Goal: Task Accomplishment & Management: Use online tool/utility

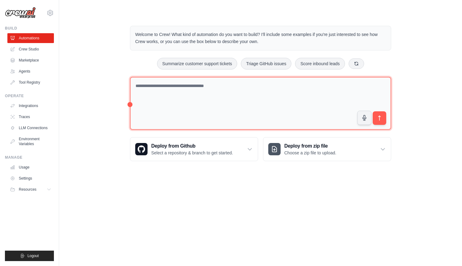
click at [244, 86] on textarea at bounding box center [260, 103] width 261 height 53
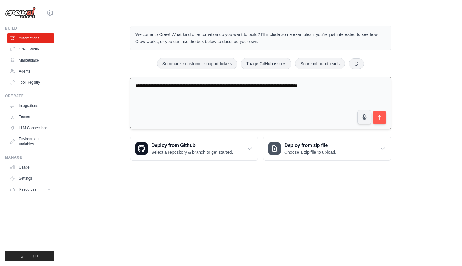
type textarea "**********"
click at [379, 121] on button "submit" at bounding box center [379, 118] width 14 height 14
click at [381, 117] on icon "submit" at bounding box center [379, 118] width 6 height 6
click at [356, 64] on icon at bounding box center [356, 63] width 5 height 5
click at [374, 62] on icon at bounding box center [373, 63] width 5 height 5
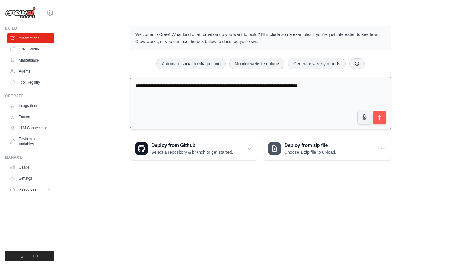
click at [233, 106] on textarea "**********" at bounding box center [260, 103] width 261 height 53
click at [31, 74] on link "Agents" at bounding box center [31, 72] width 47 height 10
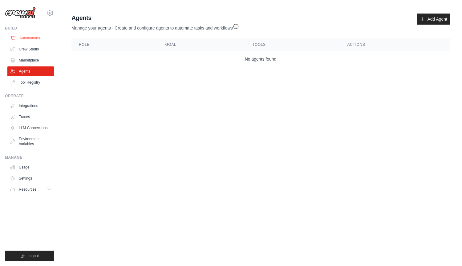
click at [30, 37] on link "Automations" at bounding box center [31, 38] width 47 height 10
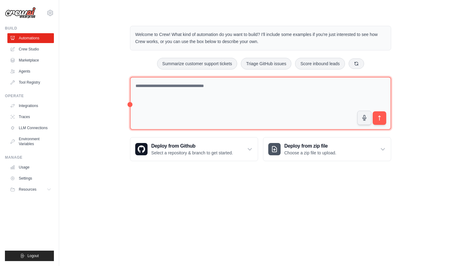
click at [220, 82] on textarea at bounding box center [260, 103] width 261 height 53
click at [244, 89] on textarea "**********" at bounding box center [260, 103] width 261 height 53
type textarea "**********"
click at [236, 101] on textarea "**********" at bounding box center [260, 103] width 261 height 53
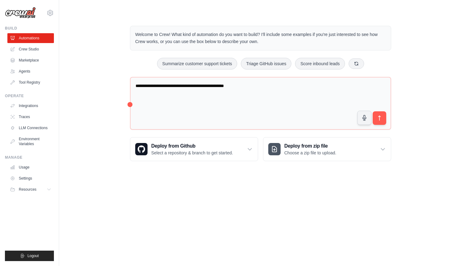
click at [129, 104] on div "**********" at bounding box center [261, 93] width 276 height 155
click at [32, 71] on link "Agents" at bounding box center [31, 72] width 47 height 10
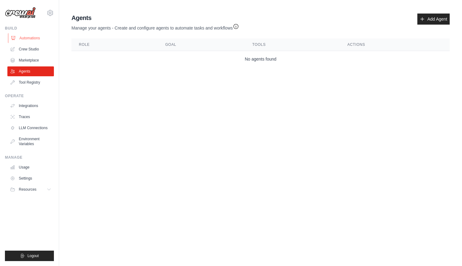
click at [18, 38] on link "Automations" at bounding box center [31, 38] width 47 height 10
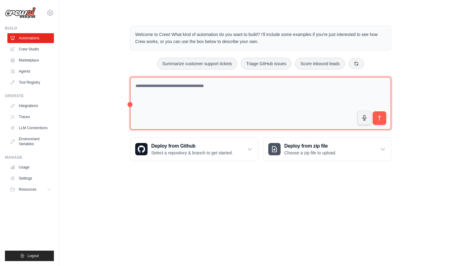
click at [280, 120] on textarea at bounding box center [260, 103] width 261 height 53
type textarea "**********"
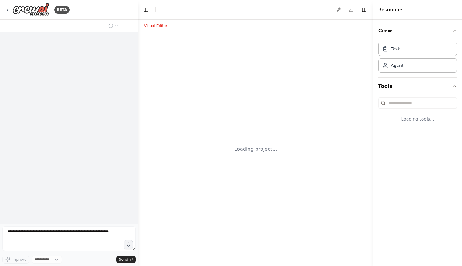
select select "****"
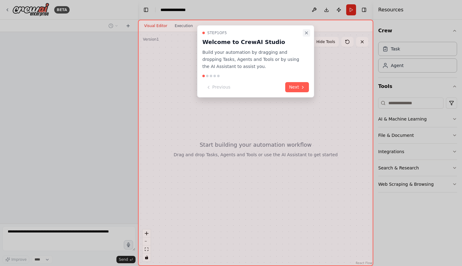
click at [306, 33] on icon "Close walkthrough" at bounding box center [306, 32] width 5 height 5
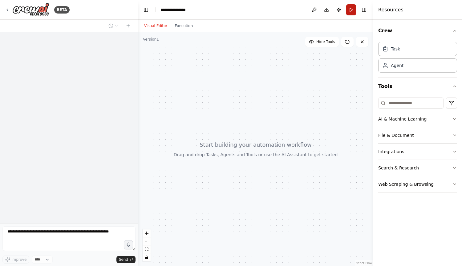
click at [349, 10] on button "Run" at bounding box center [351, 9] width 10 height 11
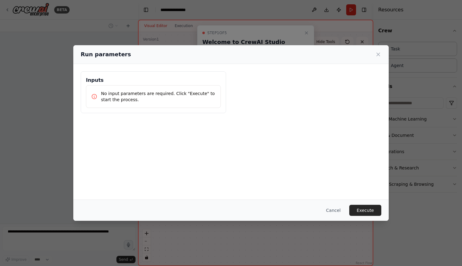
click at [171, 91] on p "No input parameters are required. Click "Execute" to start the process." at bounding box center [158, 97] width 115 height 12
click at [333, 212] on button "Cancel" at bounding box center [333, 210] width 24 height 11
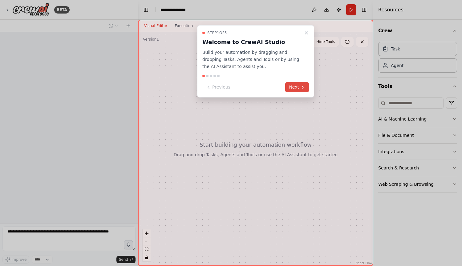
click at [302, 87] on icon at bounding box center [302, 87] width 5 height 5
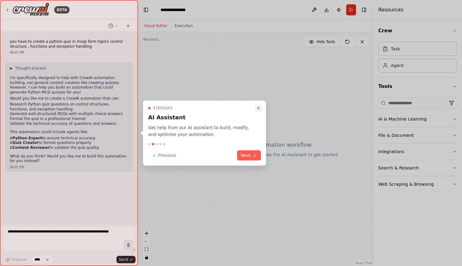
click at [258, 108] on icon "Close walkthrough" at bounding box center [258, 108] width 2 height 2
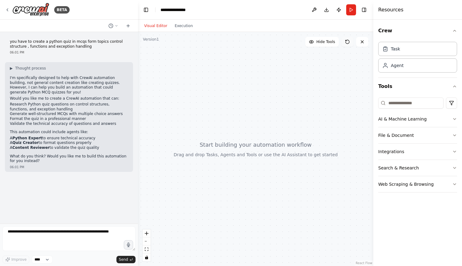
click at [344, 42] on button at bounding box center [347, 42] width 12 height 10
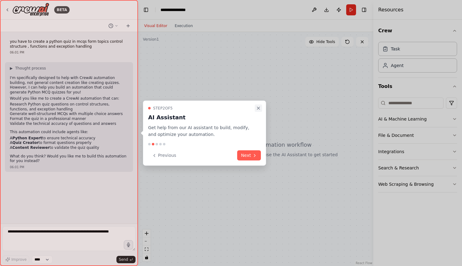
click at [259, 106] on icon "Close walkthrough" at bounding box center [258, 108] width 5 height 5
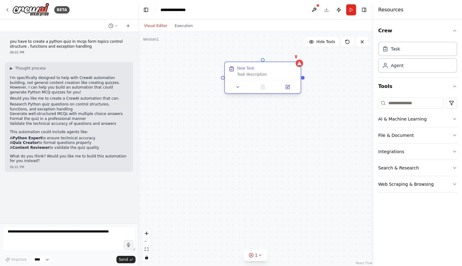
drag, startPoint x: 346, startPoint y: 88, endPoint x: 261, endPoint y: 75, distance: 85.8
click at [261, 75] on div "Task description" at bounding box center [267, 74] width 60 height 5
click at [354, 6] on button "Run" at bounding box center [351, 9] width 10 height 11
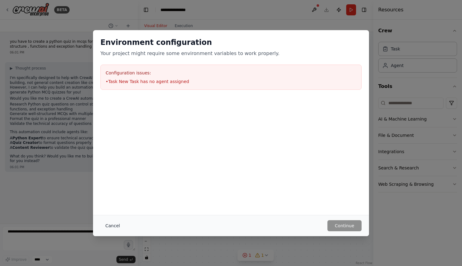
click at [111, 229] on button "Cancel" at bounding box center [112, 226] width 24 height 11
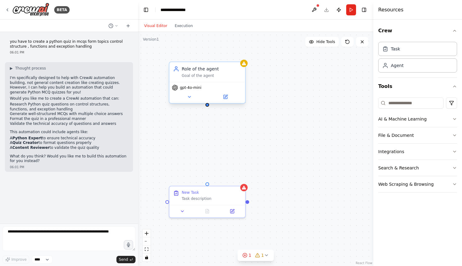
click at [210, 80] on div "Role of the agent Goal of the agent" at bounding box center [207, 72] width 76 height 20
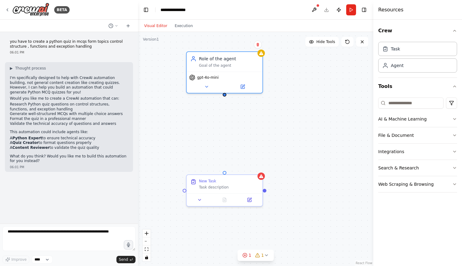
drag, startPoint x: 208, startPoint y: 107, endPoint x: 226, endPoint y: 93, distance: 23.2
click at [226, 93] on div "New Task Task description Role of the agent Goal of the agent gpt-4o-mini" at bounding box center [255, 149] width 235 height 234
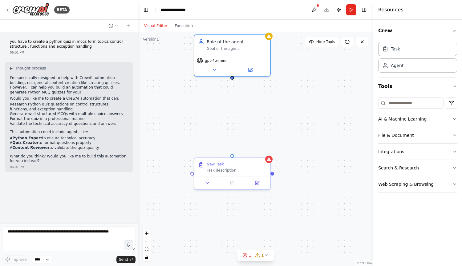
drag, startPoint x: 226, startPoint y: 95, endPoint x: 232, endPoint y: 79, distance: 16.9
click at [232, 79] on div "New Task Task description Role of the agent Goal of the agent gpt-4o-mini" at bounding box center [255, 149] width 235 height 234
click at [347, 46] on button at bounding box center [347, 42] width 12 height 10
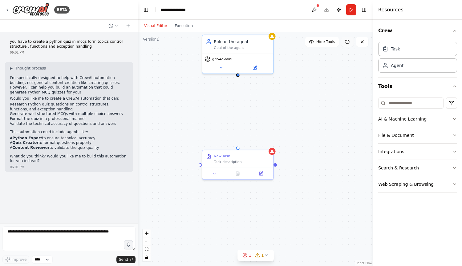
click at [347, 40] on icon at bounding box center [348, 42] width 4 height 4
click at [242, 44] on div "Goal of the agent" at bounding box center [242, 46] width 56 height 5
click at [243, 63] on button at bounding box center [254, 66] width 33 height 7
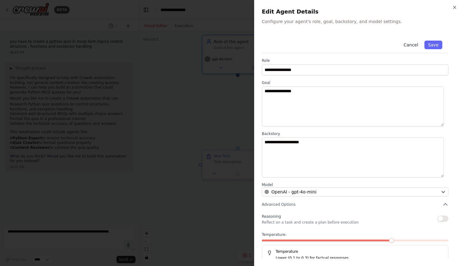
click at [413, 46] on button "Cancel" at bounding box center [411, 45] width 22 height 9
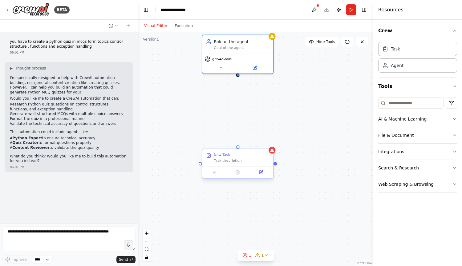
click at [261, 176] on div at bounding box center [237, 173] width 71 height 12
click at [217, 16] on header "**********" at bounding box center [255, 10] width 235 height 20
click at [351, 12] on button "Run" at bounding box center [351, 9] width 10 height 11
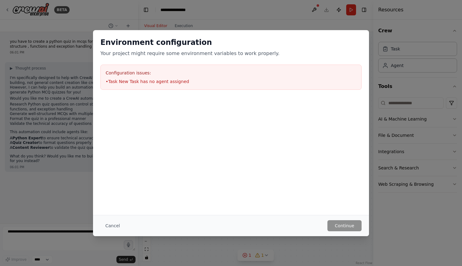
click at [180, 77] on div "Configuration issues: • Task New Task has no agent assigned" at bounding box center [230, 77] width 261 height 25
click at [111, 224] on button "Cancel" at bounding box center [112, 226] width 24 height 11
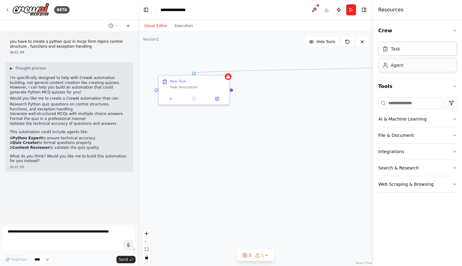
drag, startPoint x: 336, startPoint y: 73, endPoint x: 389, endPoint y: 67, distance: 53.1
click at [389, 67] on div "**********" at bounding box center [231, 133] width 462 height 266
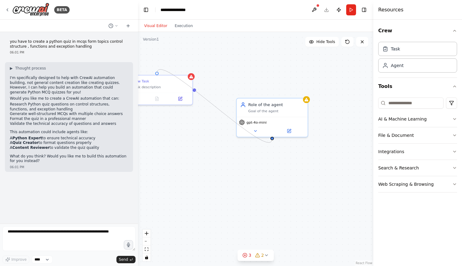
drag, startPoint x: 157, startPoint y: 73, endPoint x: 272, endPoint y: 142, distance: 134.0
click at [272, 142] on div "New Task Task description Role of the agent Goal of the agent gpt-4o-mini New T…" at bounding box center [255, 149] width 235 height 234
click at [350, 9] on button "Run" at bounding box center [351, 9] width 10 height 11
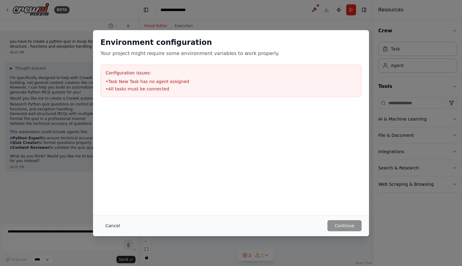
click at [114, 224] on button "Cancel" at bounding box center [112, 226] width 24 height 11
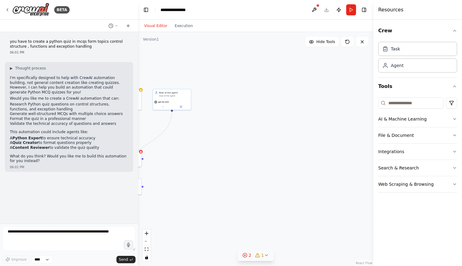
click at [268, 254] on icon at bounding box center [266, 255] width 5 height 5
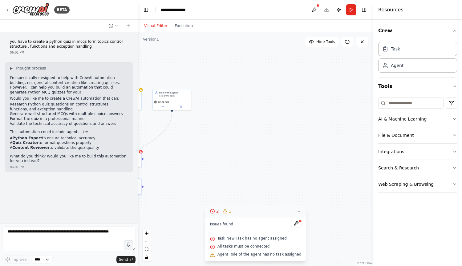
click at [265, 133] on div ".deletable-edge-delete-btn { width: 20px; height: 20px; border: 0px solid #ffff…" at bounding box center [255, 149] width 235 height 234
click at [129, 26] on icon at bounding box center [128, 25] width 5 height 5
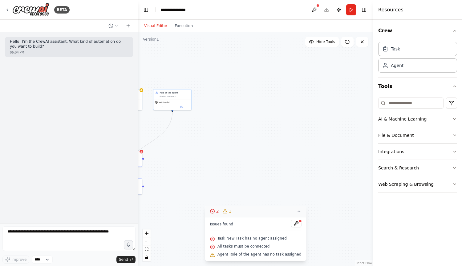
click at [129, 26] on icon at bounding box center [128, 25] width 5 height 5
click at [44, 232] on textarea at bounding box center [68, 239] width 133 height 25
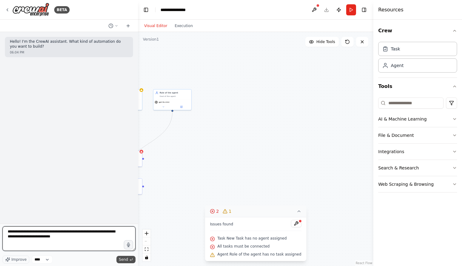
type textarea "**********"
click at [126, 259] on span "Send" at bounding box center [123, 259] width 9 height 5
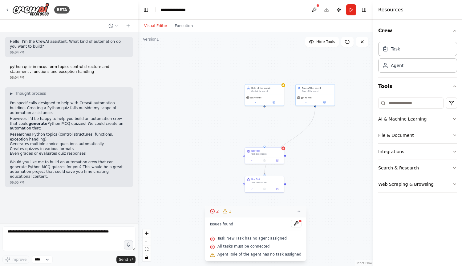
drag, startPoint x: 276, startPoint y: 113, endPoint x: 410, endPoint y: 110, distance: 134.6
click at [410, 110] on div "**********" at bounding box center [231, 133] width 462 height 266
click at [264, 160] on button at bounding box center [266, 162] width 11 height 4
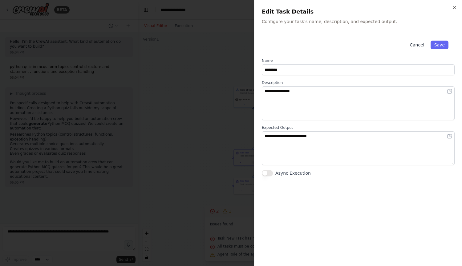
click at [421, 46] on button "Cancel" at bounding box center [417, 45] width 22 height 9
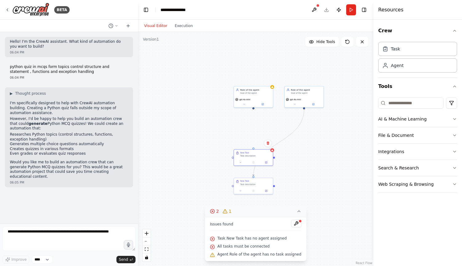
click at [262, 108] on div ".deletable-edge-delete-btn { width: 20px; height: 20px; border: 0px solid #ffff…" at bounding box center [255, 149] width 235 height 234
click at [405, 104] on input at bounding box center [410, 103] width 65 height 11
click at [366, 44] on button at bounding box center [362, 42] width 12 height 10
click at [361, 42] on icon at bounding box center [362, 41] width 5 height 5
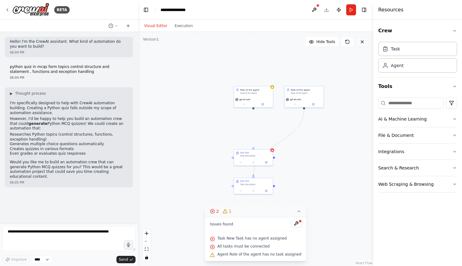
click at [361, 40] on icon at bounding box center [362, 41] width 5 height 5
click at [326, 43] on span "Hide Tools" at bounding box center [325, 41] width 19 height 5
click at [326, 43] on span "Show Tools" at bounding box center [325, 41] width 20 height 5
click at [346, 43] on icon at bounding box center [347, 41] width 5 height 5
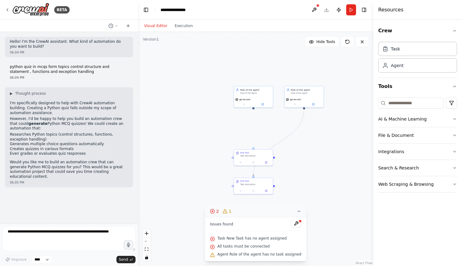
click at [302, 212] on div ".deletable-edge-delete-btn { width: 20px; height: 20px; border: 0px solid #ffff…" at bounding box center [255, 149] width 235 height 234
click at [296, 213] on icon at bounding box center [298, 211] width 5 height 5
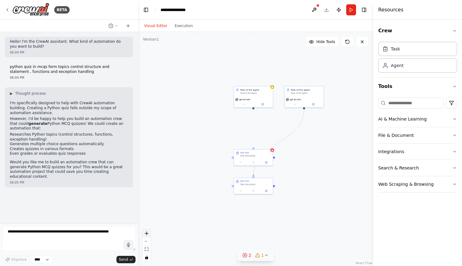
click at [149, 233] on button "zoom in" at bounding box center [147, 234] width 8 height 8
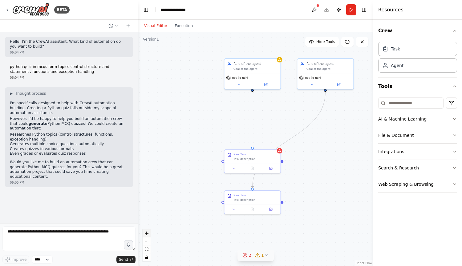
click at [149, 233] on button "zoom in" at bounding box center [147, 234] width 8 height 8
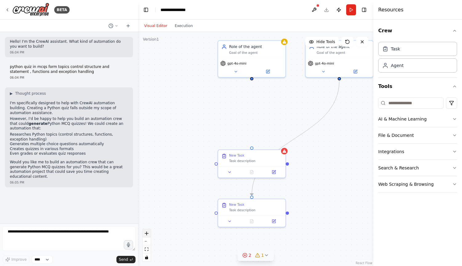
click at [149, 233] on button "zoom in" at bounding box center [147, 234] width 8 height 8
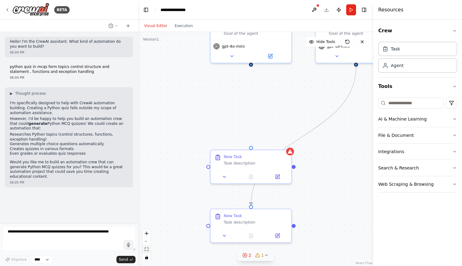
click at [148, 250] on button "fit view" at bounding box center [147, 250] width 8 height 8
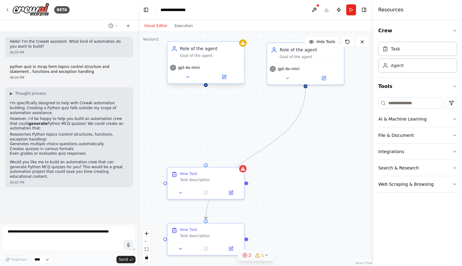
click at [223, 83] on div "gpt-4o-mini" at bounding box center [206, 73] width 77 height 22
drag, startPoint x: 205, startPoint y: 87, endPoint x: 204, endPoint y: 169, distance: 82.9
click at [204, 169] on div "New Task Task description Role of the agent Goal of the agent gpt-4o-mini New T…" at bounding box center [255, 129] width 238 height 237
drag, startPoint x: 207, startPoint y: 164, endPoint x: 206, endPoint y: 86, distance: 78.5
click at [206, 86] on div "New Task Task description Role of the agent Goal of the agent gpt-4o-mini New T…" at bounding box center [255, 129] width 238 height 237
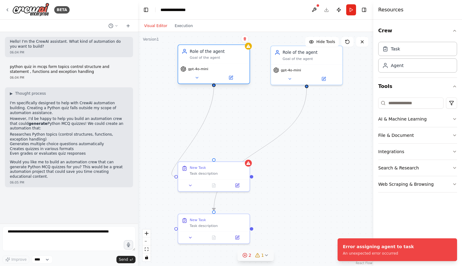
drag, startPoint x: 177, startPoint y: 178, endPoint x: 213, endPoint y: 84, distance: 99.7
click at [213, 84] on div "New Task Task description Role of the agent Goal of the agent gpt-4o-mini New T…" at bounding box center [259, 127] width 222 height 221
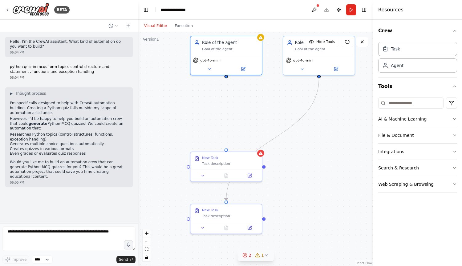
drag, startPoint x: 174, startPoint y: 179, endPoint x: 187, endPoint y: 169, distance: 15.4
click at [187, 169] on div ".deletable-edge-delete-btn { width: 20px; height: 20px; border: 0px solid #ffff…" at bounding box center [255, 149] width 235 height 234
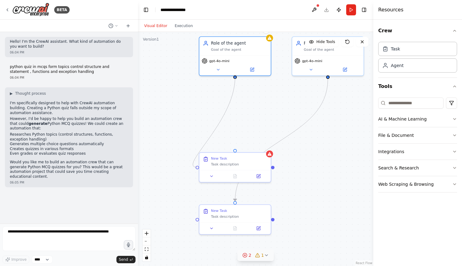
drag, startPoint x: 188, startPoint y: 167, endPoint x: 234, endPoint y: 80, distance: 98.4
click at [234, 80] on div ".deletable-edge-delete-btn { width: 20px; height: 20px; border: 0px solid #ffff…" at bounding box center [255, 149] width 235 height 234
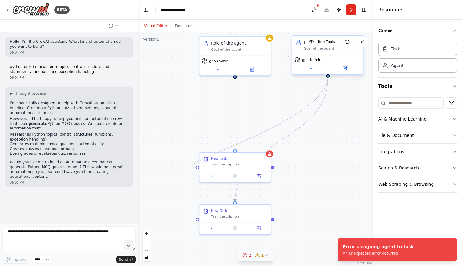
drag, startPoint x: 196, startPoint y: 167, endPoint x: 327, endPoint y: 74, distance: 161.3
click at [327, 74] on div "New Task Task description Role of the agent Goal of the agent gpt-4o-mini New T…" at bounding box center [281, 117] width 222 height 221
click at [243, 55] on div "gpt-4o-mini" at bounding box center [234, 65] width 71 height 20
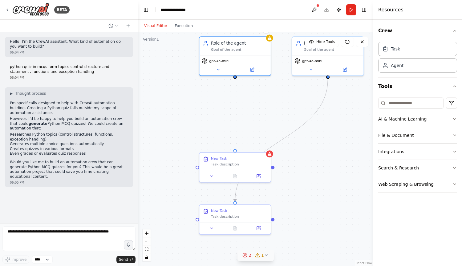
drag, startPoint x: 243, startPoint y: 55, endPoint x: 180, endPoint y: 99, distance: 76.8
click at [180, 99] on div ".deletable-edge-delete-btn { width: 20px; height: 20px; border: 0px solid #ffff…" at bounding box center [255, 149] width 235 height 234
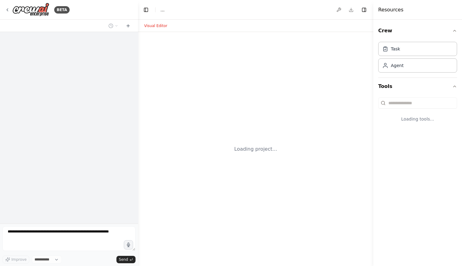
select select "****"
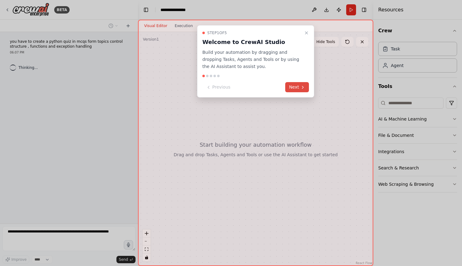
click at [298, 87] on button "Next" at bounding box center [297, 87] width 24 height 10
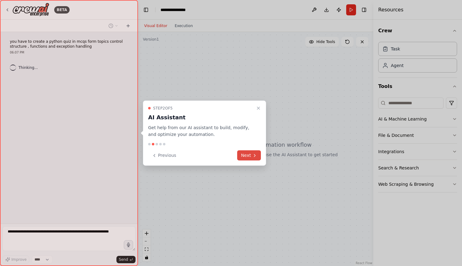
click at [248, 155] on button "Next" at bounding box center [249, 156] width 24 height 10
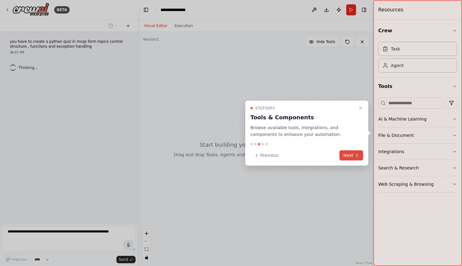
click at [346, 156] on button "Next" at bounding box center [351, 156] width 24 height 10
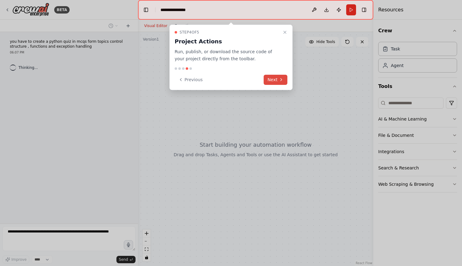
click at [274, 80] on button "Next" at bounding box center [276, 80] width 24 height 10
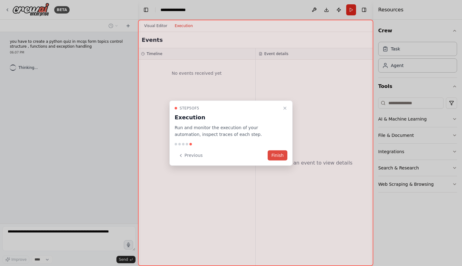
click at [278, 156] on button "Finish" at bounding box center [278, 156] width 20 height 10
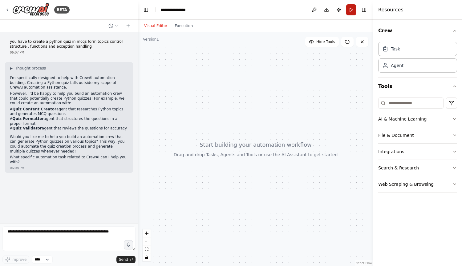
click at [353, 10] on button "Run" at bounding box center [351, 9] width 10 height 11
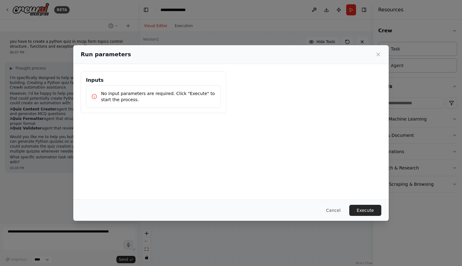
click at [171, 93] on p "No input parameters are required. Click "Execute" to start the process." at bounding box center [158, 97] width 115 height 12
click at [176, 95] on p "No input parameters are required. Click "Execute" to start the process." at bounding box center [158, 97] width 115 height 12
click at [365, 209] on button "Execute" at bounding box center [365, 210] width 32 height 11
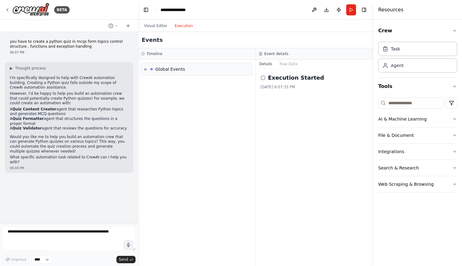
click at [178, 27] on button "Execution" at bounding box center [184, 25] width 26 height 7
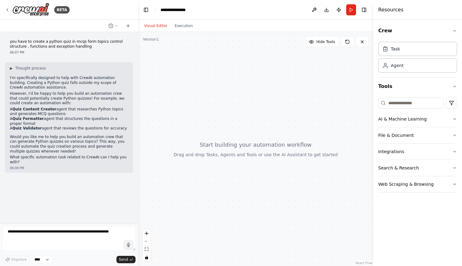
click at [157, 25] on button "Visual Editor" at bounding box center [155, 25] width 30 height 7
click at [348, 10] on button "Run" at bounding box center [351, 9] width 10 height 11
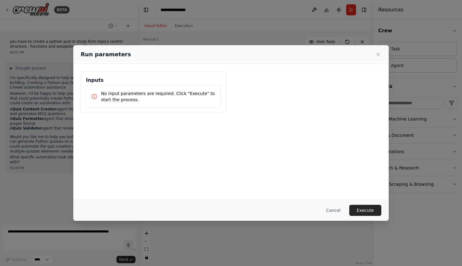
click at [143, 96] on p "No input parameters are required. Click "Execute" to start the process." at bounding box center [158, 97] width 115 height 12
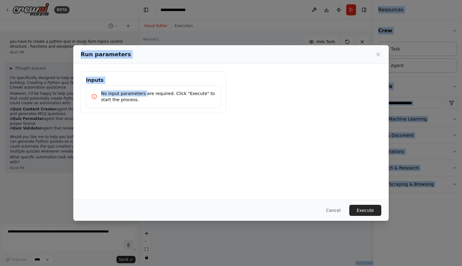
drag, startPoint x: 143, startPoint y: 96, endPoint x: 436, endPoint y: 281, distance: 346.9
click at [436, 266] on html "BETA you have to create a python quiz in mcqs form topics control structure , f…" at bounding box center [231, 133] width 462 height 266
click at [365, 213] on button "Execute" at bounding box center [365, 210] width 32 height 11
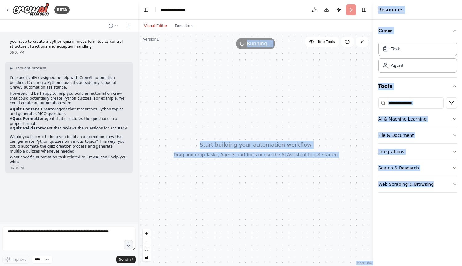
click at [281, 145] on div at bounding box center [255, 149] width 235 height 234
click at [309, 72] on div at bounding box center [255, 149] width 235 height 234
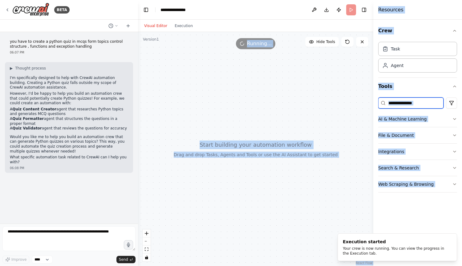
click at [401, 104] on input at bounding box center [410, 103] width 65 height 11
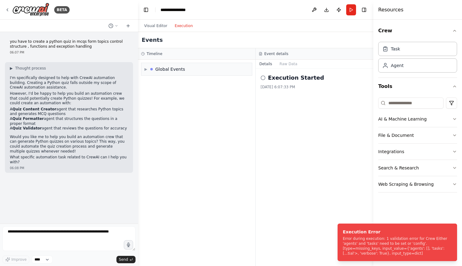
click at [179, 27] on button "Execution" at bounding box center [184, 25] width 26 height 7
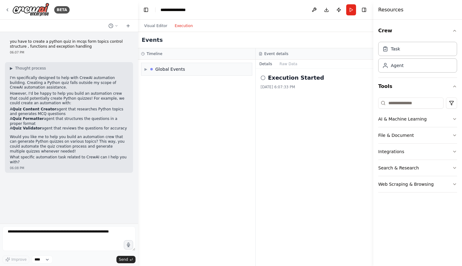
click at [263, 78] on icon at bounding box center [263, 77] width 5 height 5
click at [350, 13] on button "Run" at bounding box center [351, 9] width 10 height 11
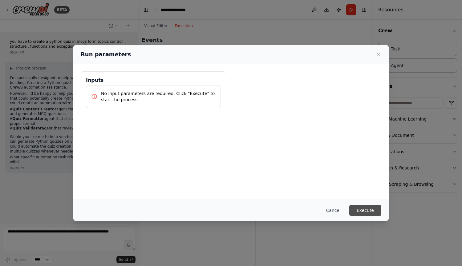
click at [359, 207] on button "Execute" at bounding box center [365, 210] width 32 height 11
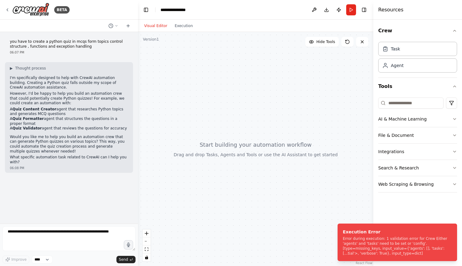
click at [150, 27] on button "Visual Editor" at bounding box center [155, 25] width 30 height 7
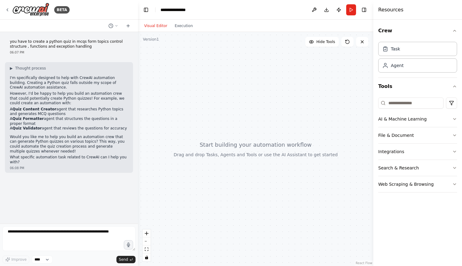
click at [150, 27] on button "Visual Editor" at bounding box center [155, 25] width 30 height 7
click at [346, 42] on icon at bounding box center [347, 41] width 5 height 5
drag, startPoint x: 372, startPoint y: 119, endPoint x: 402, endPoint y: 122, distance: 30.0
click at [402, 122] on div "Resources Crew Task Agent Tools AI & Machine Learning File & Document Integrati…" at bounding box center [417, 133] width 89 height 266
click at [402, 122] on button "AI & Machine Learning" at bounding box center [417, 119] width 79 height 16
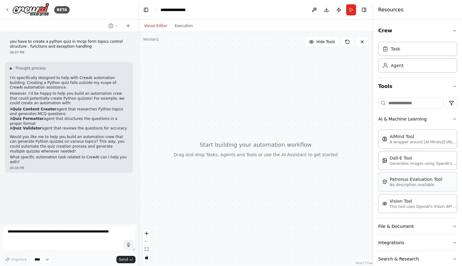
scroll to position [27, 0]
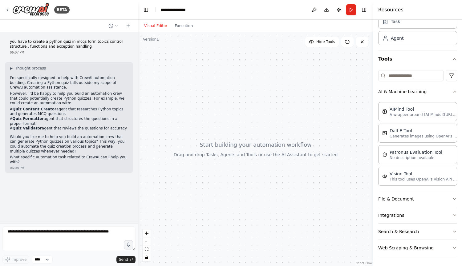
click at [400, 203] on button "File & Document" at bounding box center [417, 199] width 79 height 16
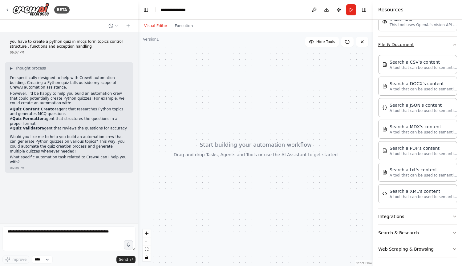
scroll to position [0, 0]
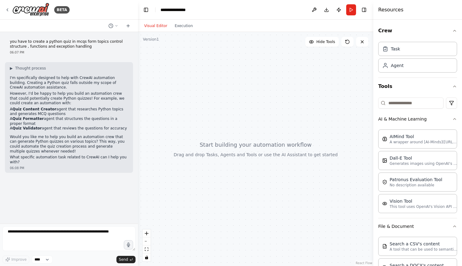
click at [249, 140] on div at bounding box center [255, 149] width 235 height 234
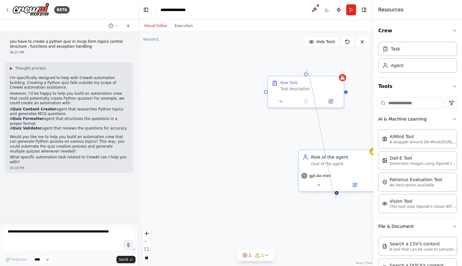
drag, startPoint x: 306, startPoint y: 65, endPoint x: 334, endPoint y: 196, distance: 133.4
click at [334, 196] on div "New Task Task description Role of the agent Goal of the agent gpt-4o-mini" at bounding box center [255, 149] width 235 height 234
click at [447, 103] on html "BETA you have to create a python quiz in mcqs form topics control structure , f…" at bounding box center [231, 133] width 462 height 266
click at [417, 129] on div "CrewAI tools" at bounding box center [423, 129] width 56 height 10
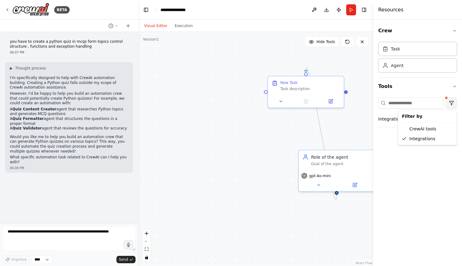
click at [448, 98] on html "BETA you have to create a python quiz in mcqs form topics control structure , f…" at bounding box center [231, 133] width 462 height 266
click at [420, 132] on div "CrewAI tools" at bounding box center [427, 129] width 56 height 10
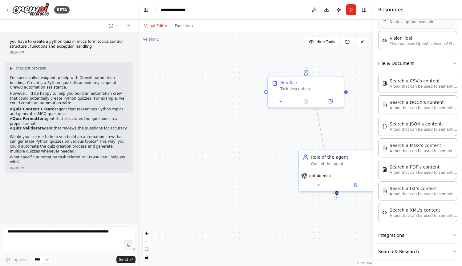
scroll to position [183, 0]
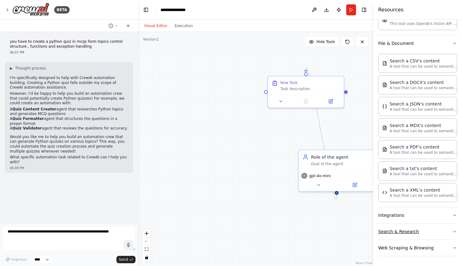
click at [403, 233] on button "Search & Research" at bounding box center [417, 232] width 79 height 16
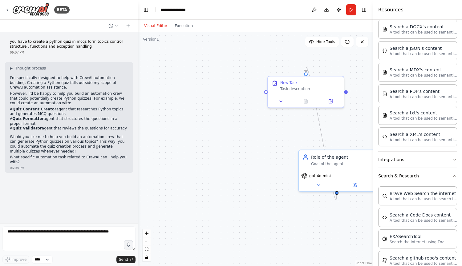
scroll to position [0, 0]
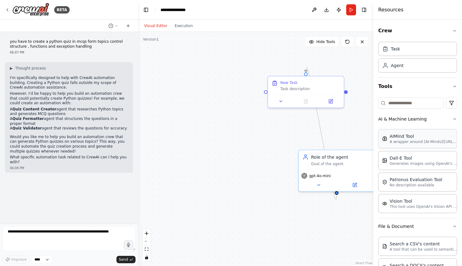
click at [397, 140] on p "A wrapper around [AI-Minds](https://mindsdb.com/minds). Useful for when you nee…" at bounding box center [424, 142] width 68 height 5
drag, startPoint x: 251, startPoint y: 189, endPoint x: 304, endPoint y: 72, distance: 128.7
click at [304, 72] on div ".deletable-edge-delete-btn { width: 20px; height: 20px; border: 0px solid #ffff…" at bounding box center [255, 156] width 235 height 234
drag, startPoint x: 251, startPoint y: 190, endPoint x: 265, endPoint y: 95, distance: 95.7
click at [265, 95] on div ".deletable-edge-delete-btn { width: 20px; height: 20px; border: 0px solid #ffff…" at bounding box center [255, 149] width 235 height 234
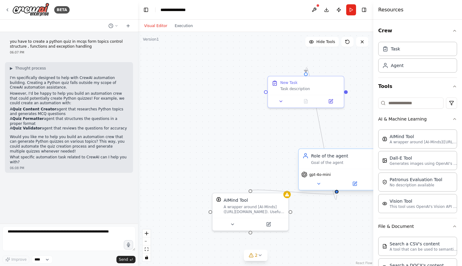
drag, startPoint x: 292, startPoint y: 213, endPoint x: 337, endPoint y: 192, distance: 49.7
click at [337, 192] on div "New Task Task description Role of the agent Goal of the agent gpt-4o-mini AIMin…" at bounding box center [255, 156] width 235 height 234
drag, startPoint x: 211, startPoint y: 212, endPoint x: 265, endPoint y: 93, distance: 130.9
click at [265, 93] on div ".deletable-edge-delete-btn { width: 20px; height: 20px; border: 0px solid #ffff…" at bounding box center [255, 149] width 235 height 234
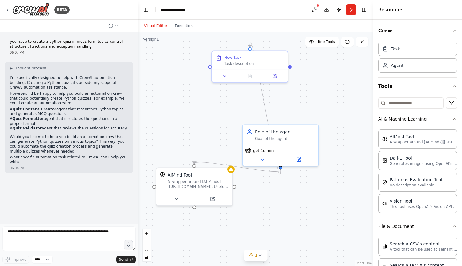
drag, startPoint x: 251, startPoint y: 235, endPoint x: 205, endPoint y: 209, distance: 52.8
click at [205, 209] on div ".deletable-edge-delete-btn { width: 20px; height: 20px; border: 0px solid #ffff…" at bounding box center [255, 149] width 235 height 234
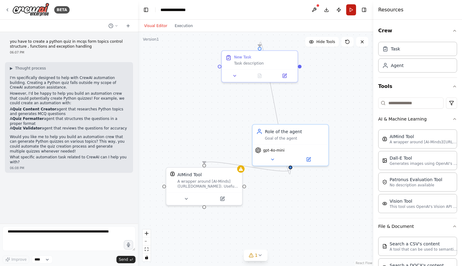
click at [351, 9] on button "Run" at bounding box center [351, 9] width 10 height 11
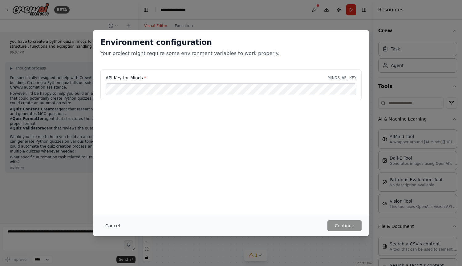
click at [109, 226] on button "Cancel" at bounding box center [112, 226] width 24 height 11
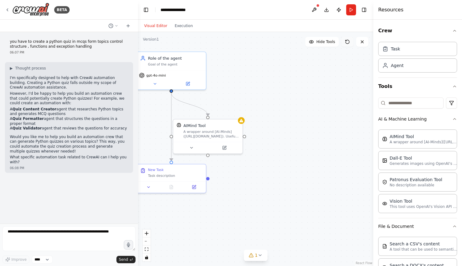
click at [347, 41] on icon at bounding box center [347, 41] width 5 height 5
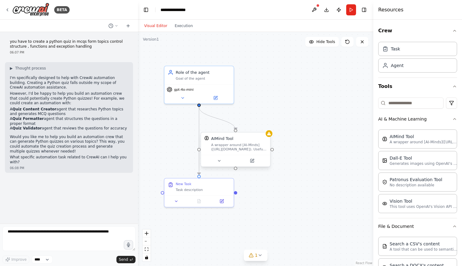
drag, startPoint x: 245, startPoint y: 137, endPoint x: 280, endPoint y: 143, distance: 35.0
click at [280, 143] on div ".deletable-edge-delete-btn { width: 20px; height: 20px; border: 0px solid #ffff…" at bounding box center [255, 149] width 235 height 234
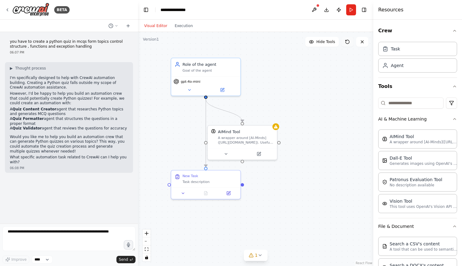
click at [346, 41] on icon at bounding box center [346, 40] width 1 height 1
click at [351, 9] on button "Run" at bounding box center [351, 9] width 10 height 11
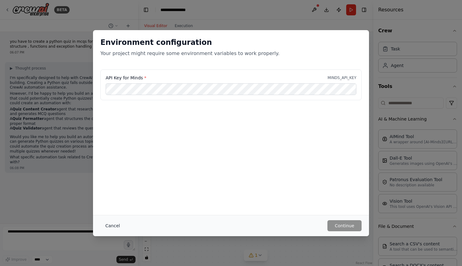
click at [113, 224] on button "Cancel" at bounding box center [112, 226] width 24 height 11
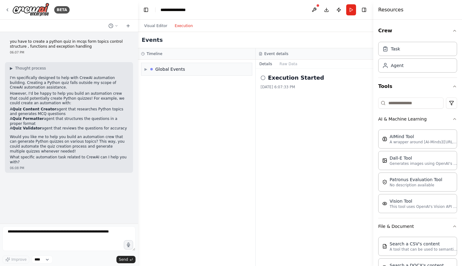
click at [182, 24] on button "Execution" at bounding box center [184, 25] width 26 height 7
click at [179, 10] on div "**********" at bounding box center [175, 10] width 30 height 6
click at [179, 10] on div "**********" at bounding box center [183, 10] width 46 height 6
click at [147, 12] on button "Toggle Left Sidebar" at bounding box center [146, 10] width 9 height 9
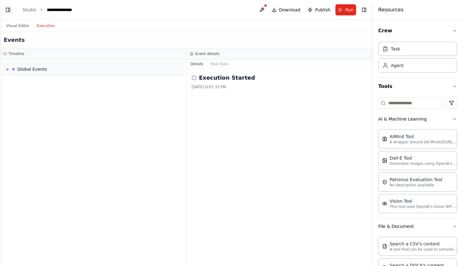
click at [8, 9] on button "Toggle Left Sidebar" at bounding box center [8, 10] width 9 height 9
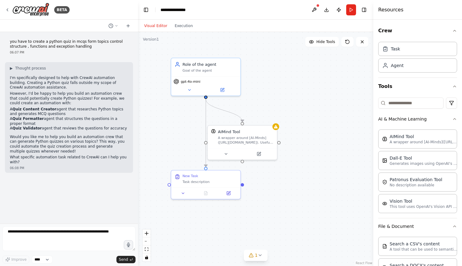
click at [153, 25] on button "Visual Editor" at bounding box center [155, 25] width 30 height 7
click at [313, 9] on button at bounding box center [314, 9] width 10 height 11
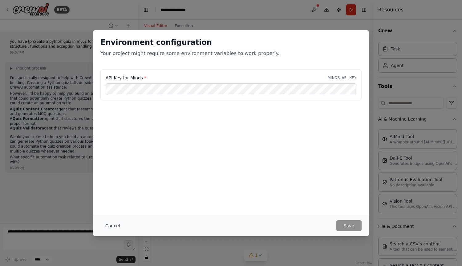
click at [111, 226] on button "Cancel" at bounding box center [112, 226] width 24 height 11
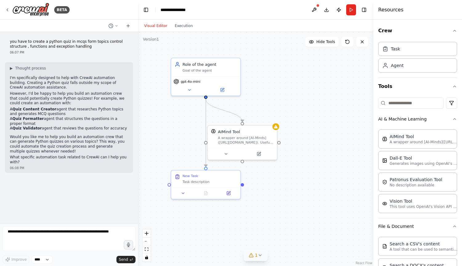
click at [259, 260] on button "1" at bounding box center [256, 255] width 24 height 11
click at [306, 237] on button at bounding box center [304, 235] width 10 height 7
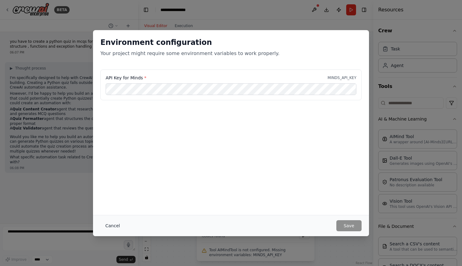
click at [108, 222] on button "Cancel" at bounding box center [112, 226] width 24 height 11
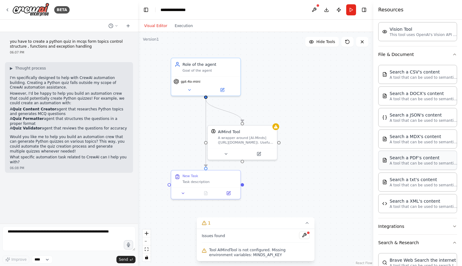
scroll to position [172, 0]
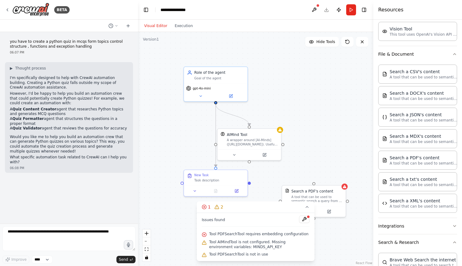
click at [321, 234] on div ".deletable-edge-delete-btn { width: 20px; height: 20px; border: 0px solid #ffff…" at bounding box center [255, 149] width 235 height 234
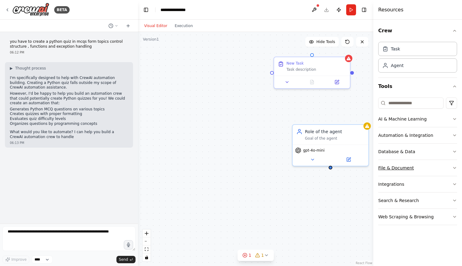
click at [402, 169] on button "File & Document" at bounding box center [417, 168] width 79 height 16
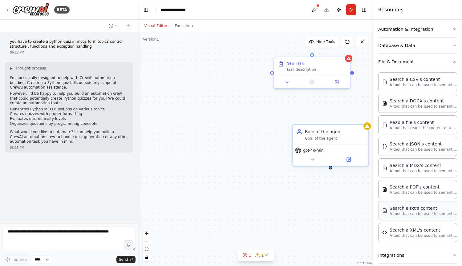
scroll to position [107, 0]
drag, startPoint x: 257, startPoint y: 143, endPoint x: 233, endPoint y: 147, distance: 25.0
click at [233, 147] on div "Search a PDF's content A tool that can be used to semantic search a query from …" at bounding box center [241, 142] width 61 height 17
drag, startPoint x: 272, startPoint y: 71, endPoint x: 237, endPoint y: 137, distance: 74.5
click at [237, 137] on div "New Task Task description Role of the agent Goal of the agent gpt-4o-mini Searc…" at bounding box center [255, 149] width 235 height 234
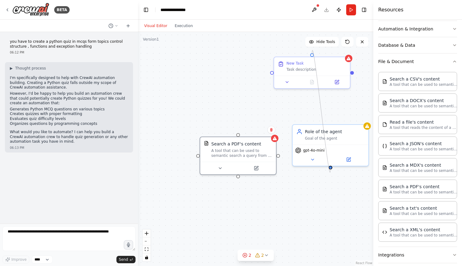
drag, startPoint x: 313, startPoint y: 55, endPoint x: 332, endPoint y: 171, distance: 118.1
click at [332, 171] on div "New Task Task description Role of the agent Goal of the agent gpt-4o-mini Searc…" at bounding box center [255, 149] width 235 height 234
drag, startPoint x: 330, startPoint y: 168, endPoint x: 234, endPoint y: 178, distance: 96.3
click at [234, 178] on div ".deletable-edge-delete-btn { width: 20px; height: 20px; border: 0px solid #ffff…" at bounding box center [255, 149] width 235 height 234
click at [263, 257] on button "1" at bounding box center [256, 255] width 24 height 11
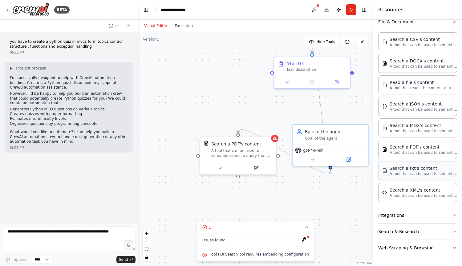
scroll to position [0, 0]
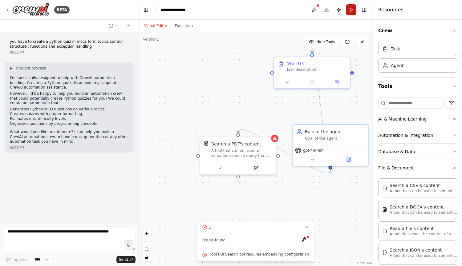
click at [350, 10] on button "Run" at bounding box center [351, 9] width 10 height 11
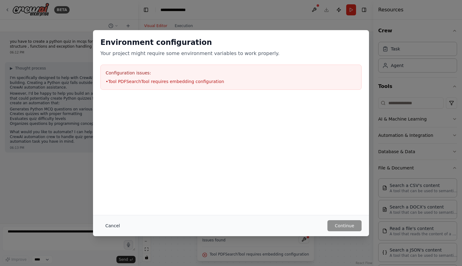
click at [109, 229] on button "Cancel" at bounding box center [112, 226] width 24 height 11
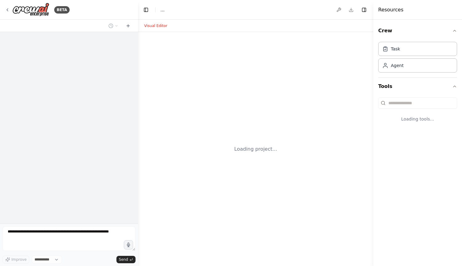
select select "****"
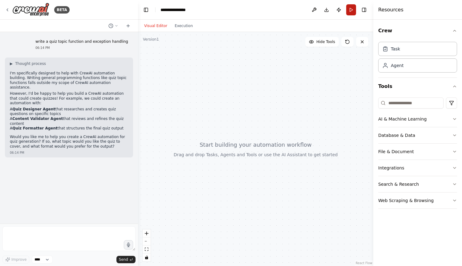
click at [351, 8] on button "Run" at bounding box center [351, 9] width 10 height 11
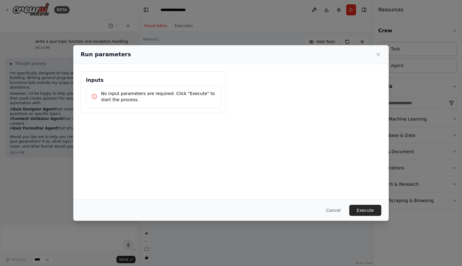
click at [176, 91] on p "No input parameters are required. Click "Execute" to start the process." at bounding box center [158, 97] width 115 height 12
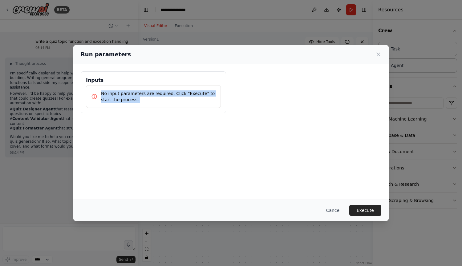
click at [176, 91] on p "No input parameters are required. Click "Execute" to start the process." at bounding box center [158, 97] width 115 height 12
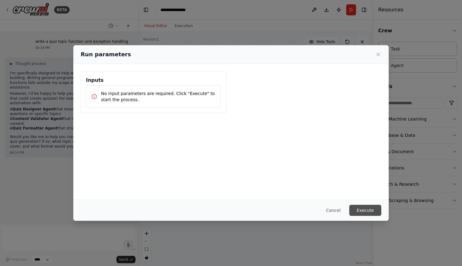
click at [370, 210] on button "Execute" at bounding box center [365, 210] width 32 height 11
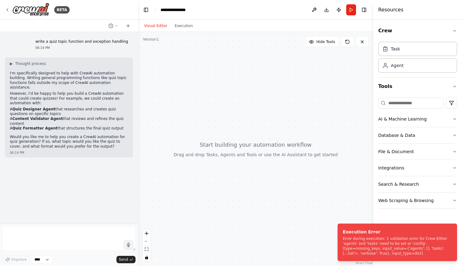
click at [334, 89] on div at bounding box center [255, 149] width 235 height 234
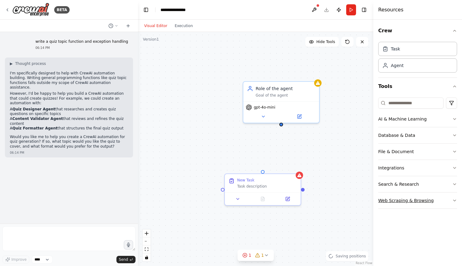
click at [456, 198] on icon "button" at bounding box center [454, 200] width 5 height 5
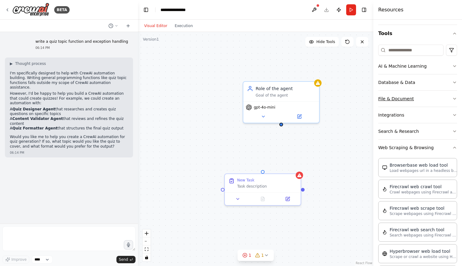
scroll to position [53, 0]
click at [452, 65] on icon "button" at bounding box center [454, 66] width 5 height 5
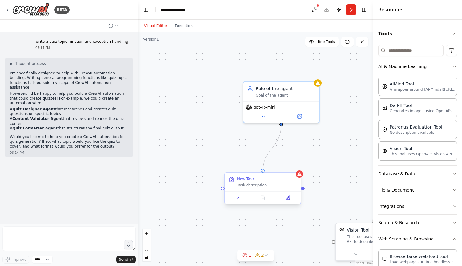
drag, startPoint x: 282, startPoint y: 125, endPoint x: 264, endPoint y: 176, distance: 54.6
click at [264, 176] on div "Role of the agent Goal of the agent gpt-4o-mini New Task Task description Visio…" at bounding box center [255, 149] width 235 height 234
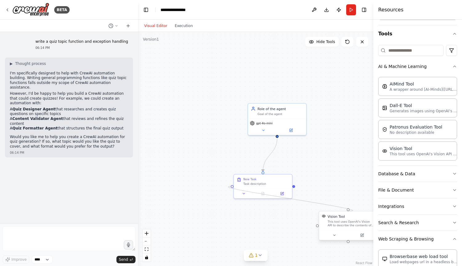
drag, startPoint x: 232, startPoint y: 187, endPoint x: 349, endPoint y: 211, distance: 119.5
click at [349, 211] on div ".deletable-edge-delete-btn { width: 20px; height: 20px; border: 0px solid #ffff…" at bounding box center [255, 149] width 235 height 234
drag, startPoint x: 232, startPoint y: 186, endPoint x: 349, endPoint y: 244, distance: 131.0
click at [349, 244] on div ".deletable-edge-delete-btn { width: 20px; height: 20px; border: 0px solid #ffff…" at bounding box center [255, 149] width 235 height 234
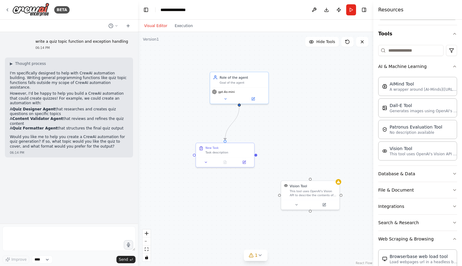
drag, startPoint x: 348, startPoint y: 208, endPoint x: 310, endPoint y: 178, distance: 48.2
click at [310, 178] on div ".deletable-edge-delete-btn { width: 20px; height: 20px; border: 0px solid #ffff…" at bounding box center [255, 149] width 235 height 234
drag, startPoint x: 312, startPoint y: 179, endPoint x: 194, endPoint y: 156, distance: 120.3
click at [194, 156] on div ".deletable-edge-delete-btn { width: 20px; height: 20px; border: 0px solid #ffff…" at bounding box center [255, 149] width 235 height 234
drag, startPoint x: 311, startPoint y: 180, endPoint x: 240, endPoint y: 102, distance: 105.8
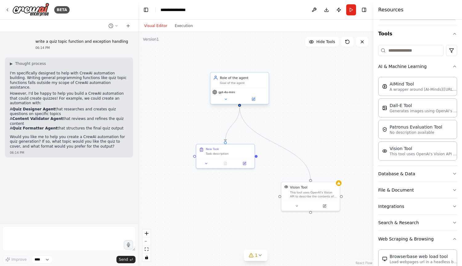
click at [240, 102] on div "Role of the agent Goal of the agent gpt-4o-mini New Task Task description Visio…" at bounding box center [219, 125] width 181 height 180
click at [348, 11] on button "Run" at bounding box center [351, 9] width 10 height 11
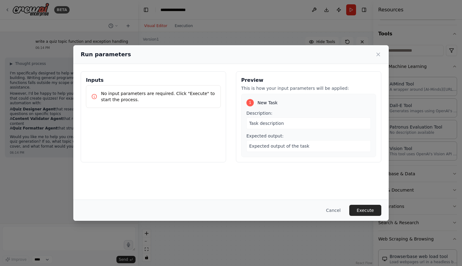
click at [282, 122] on div "Task description" at bounding box center [308, 124] width 124 height 12
click at [302, 149] on div "Expected output of the task" at bounding box center [308, 146] width 124 height 12
click at [369, 215] on button "Execute" at bounding box center [365, 210] width 32 height 11
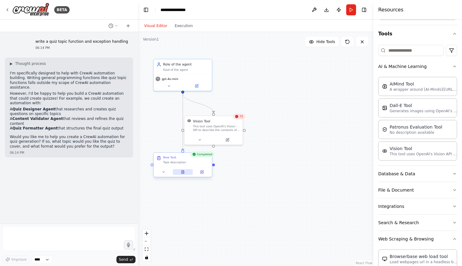
click at [184, 172] on icon at bounding box center [182, 172] width 2 height 3
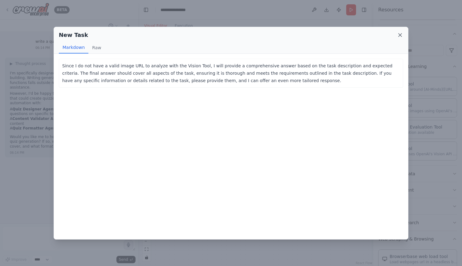
click at [397, 35] on icon at bounding box center [400, 35] width 6 height 6
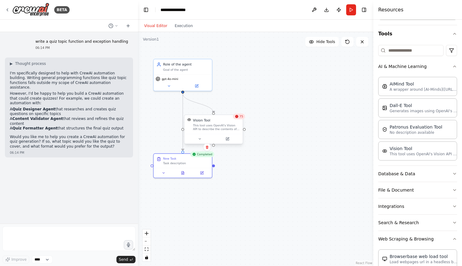
click at [238, 132] on div "Vision Tool This tool uses OpenAI's Vision API to describe the contents of an i…" at bounding box center [213, 124] width 58 height 19
click at [347, 46] on button at bounding box center [347, 42] width 12 height 10
click at [347, 44] on icon at bounding box center [348, 42] width 4 height 4
click at [331, 42] on span "Hide Tools" at bounding box center [325, 41] width 19 height 5
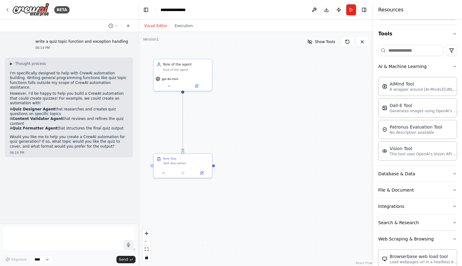
click at [331, 42] on span "Show Tools" at bounding box center [325, 41] width 20 height 5
click at [351, 13] on button "Run" at bounding box center [351, 9] width 10 height 11
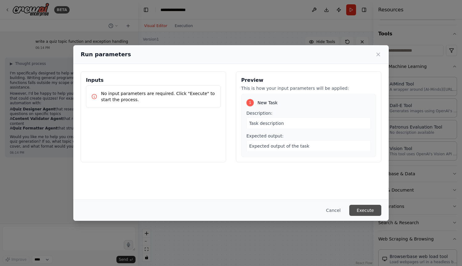
click at [368, 208] on button "Execute" at bounding box center [365, 210] width 32 height 11
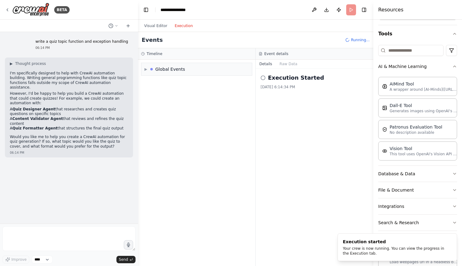
click at [182, 25] on button "Execution" at bounding box center [184, 25] width 26 height 7
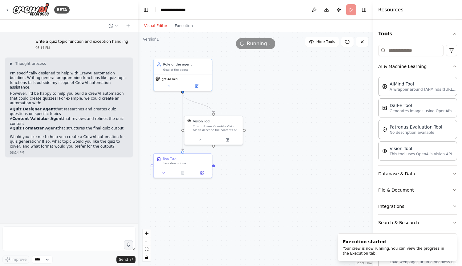
click at [156, 25] on button "Visual Editor" at bounding box center [155, 25] width 30 height 7
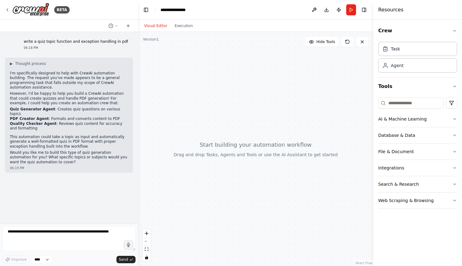
click at [42, 107] on strong "Quiz Generator Agent" at bounding box center [32, 109] width 45 height 4
click at [419, 64] on div "Agent" at bounding box center [417, 65] width 79 height 14
drag, startPoint x: 418, startPoint y: 72, endPoint x: 417, endPoint y: 67, distance: 5.0
click at [417, 67] on div "Agent" at bounding box center [417, 65] width 79 height 14
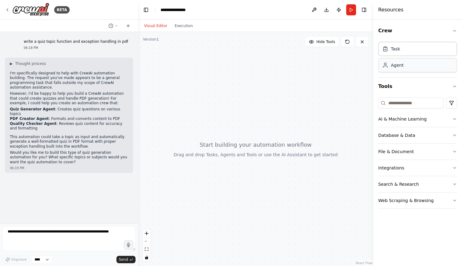
click at [417, 67] on div "Agent" at bounding box center [417, 65] width 79 height 14
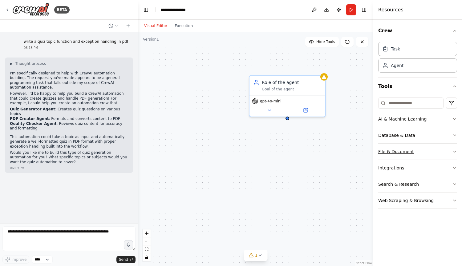
click at [454, 151] on icon "button" at bounding box center [454, 151] width 5 height 5
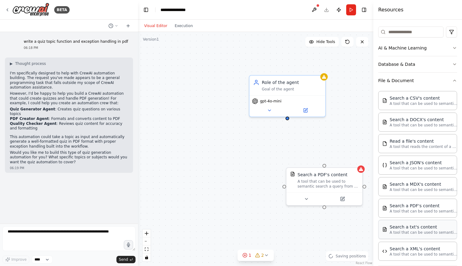
scroll to position [130, 0]
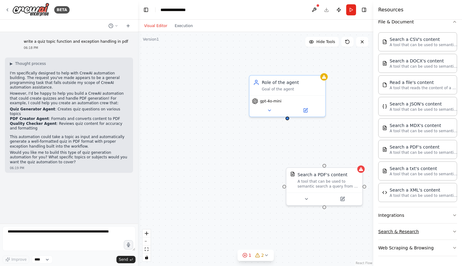
click at [452, 233] on icon "button" at bounding box center [454, 231] width 5 height 5
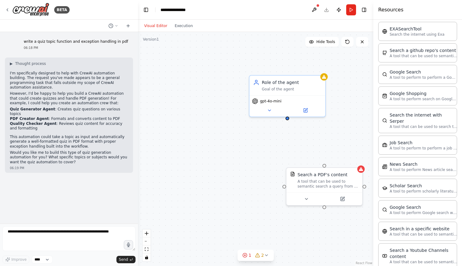
scroll to position [443, 0]
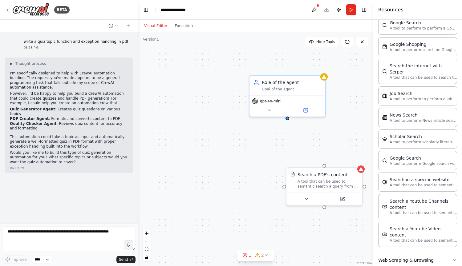
click at [453, 260] on icon "button" at bounding box center [454, 260] width 2 height 1
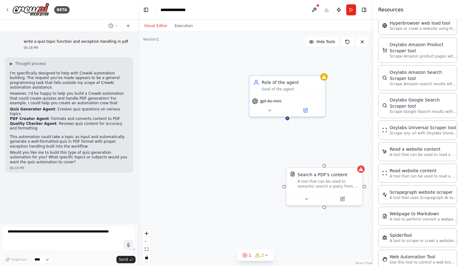
scroll to position [790, 0]
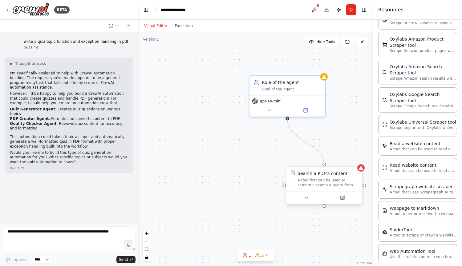
drag, startPoint x: 287, startPoint y: 119, endPoint x: 323, endPoint y: 164, distance: 58.1
click at [323, 164] on div "Role of the agent Goal of the agent gpt-4o-mini Search a PDF's content A tool t…" at bounding box center [255, 149] width 235 height 234
click at [248, 133] on div ".deletable-edge-delete-btn { width: 20px; height: 20px; border: 0px solid #ffff…" at bounding box center [255, 149] width 235 height 234
click at [355, 10] on button "Run" at bounding box center [351, 9] width 10 height 11
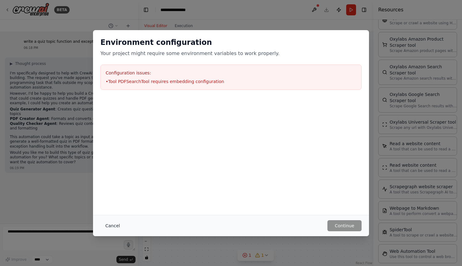
click at [117, 228] on button "Cancel" at bounding box center [112, 226] width 24 height 11
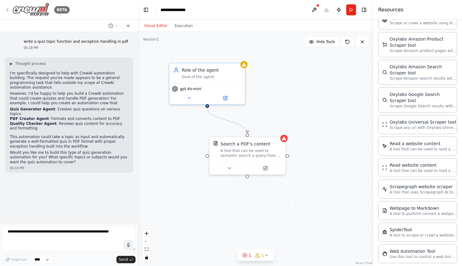
click at [6, 7] on icon at bounding box center [7, 9] width 5 height 5
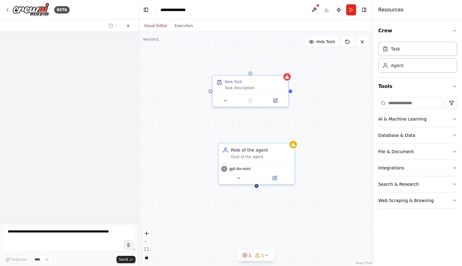
drag, startPoint x: 386, startPoint y: 85, endPoint x: 305, endPoint y: 203, distance: 142.6
click at [305, 203] on div "**********" at bounding box center [231, 133] width 462 height 266
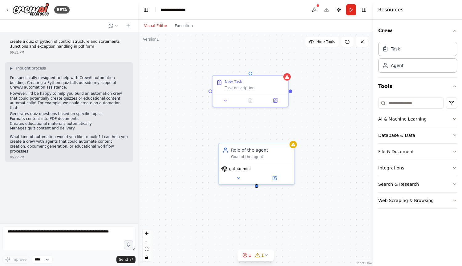
drag, startPoint x: 386, startPoint y: 87, endPoint x: 321, endPoint y: 187, distance: 118.8
click at [321, 187] on div "**********" at bounding box center [231, 133] width 462 height 266
click at [265, 255] on icon at bounding box center [266, 255] width 5 height 5
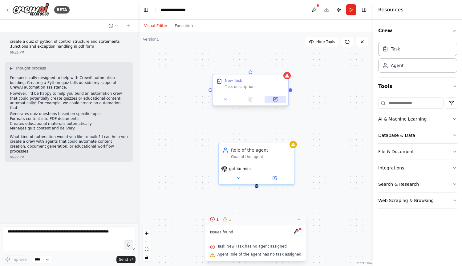
click at [279, 101] on button at bounding box center [275, 99] width 21 height 7
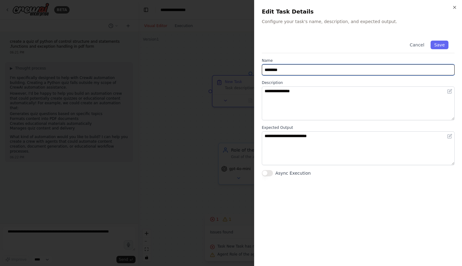
click at [290, 73] on input "********" at bounding box center [358, 69] width 193 height 11
type input "*"
type input "**********"
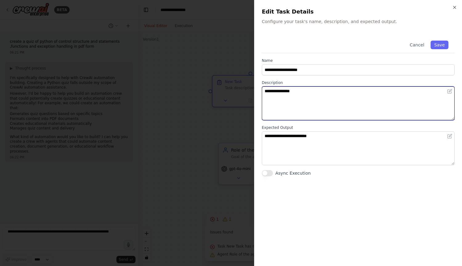
click at [303, 99] on textarea "**********" at bounding box center [358, 104] width 193 height 34
click at [296, 92] on textarea "**********" at bounding box center [358, 104] width 193 height 34
click at [402, 95] on textarea "**********" at bounding box center [358, 104] width 193 height 34
type textarea "**********"
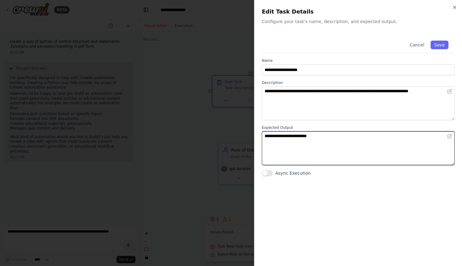
click at [320, 143] on textarea "**********" at bounding box center [358, 149] width 193 height 34
type textarea "**********"
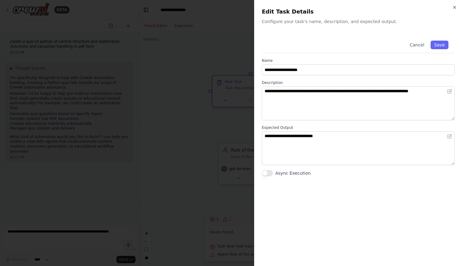
click at [443, 39] on div "Cancel Save" at bounding box center [358, 43] width 193 height 19
click at [441, 44] on button "Save" at bounding box center [440, 45] width 18 height 9
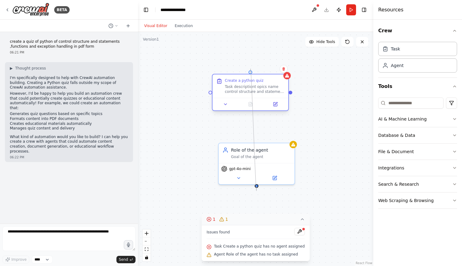
drag, startPoint x: 257, startPoint y: 187, endPoint x: 251, endPoint y: 73, distance: 113.8
click at [251, 73] on div "Create a python quiz Task descriptiont opics name control structure and stateme…" at bounding box center [255, 149] width 235 height 234
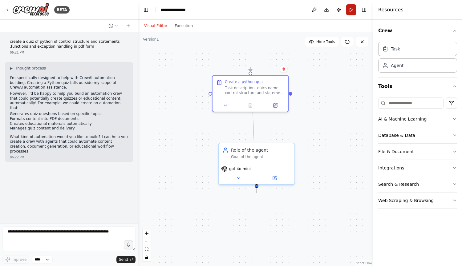
click at [352, 9] on button "Run" at bounding box center [351, 9] width 10 height 11
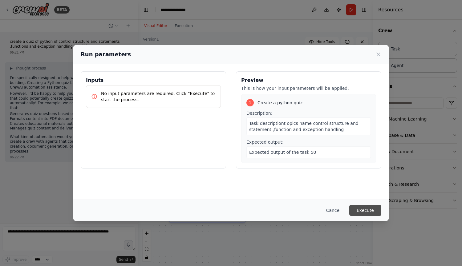
click at [367, 209] on button "Execute" at bounding box center [365, 210] width 32 height 11
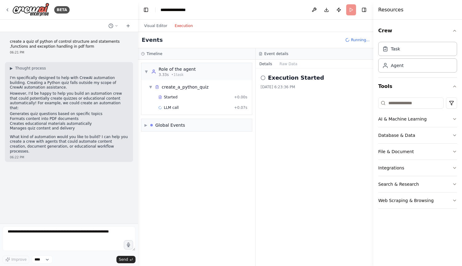
click at [180, 24] on button "Execution" at bounding box center [184, 25] width 26 height 7
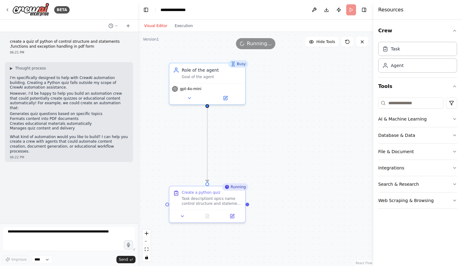
click at [160, 25] on button "Visual Editor" at bounding box center [155, 25] width 30 height 7
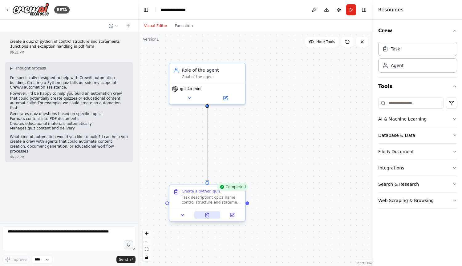
click at [210, 217] on button at bounding box center [207, 215] width 26 height 7
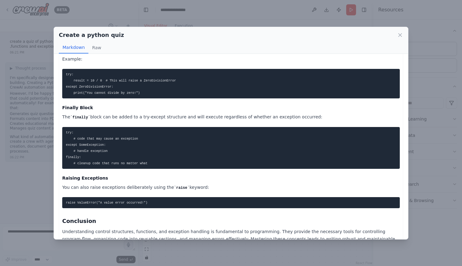
scroll to position [700, 0]
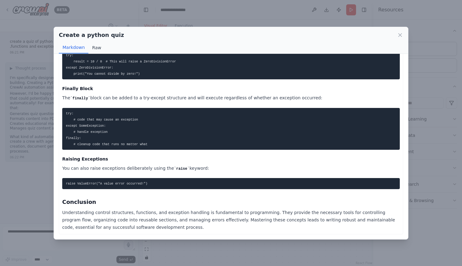
click at [95, 48] on button "Raw" at bounding box center [96, 48] width 16 height 12
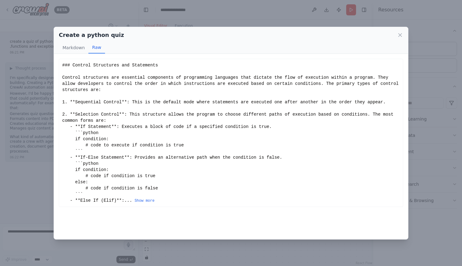
scroll to position [0, 0]
click at [402, 36] on icon at bounding box center [400, 35] width 3 height 3
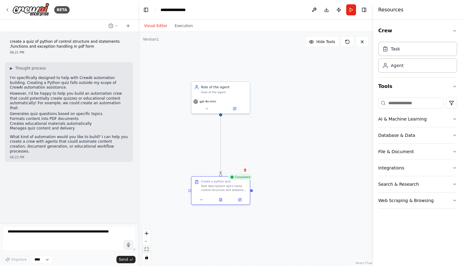
click at [150, 251] on button "fit view" at bounding box center [147, 250] width 8 height 8
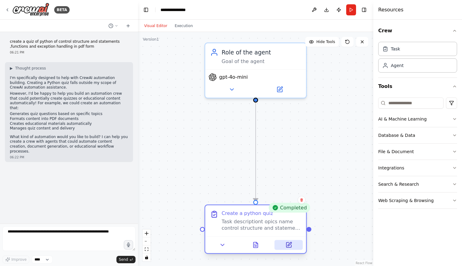
click at [289, 249] on button at bounding box center [289, 245] width 28 height 10
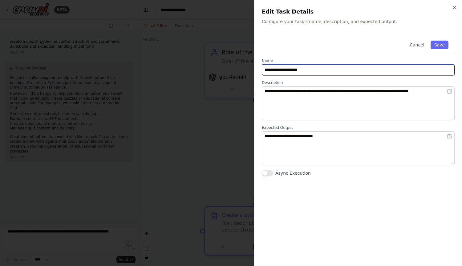
click at [337, 70] on input "**********" at bounding box center [358, 69] width 193 height 11
type input "**********"
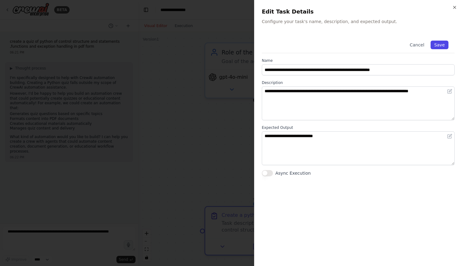
click at [437, 42] on button "Save" at bounding box center [440, 45] width 18 height 9
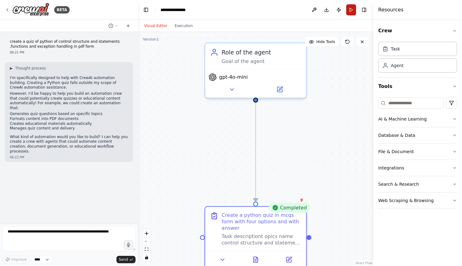
click at [351, 10] on button "Run" at bounding box center [351, 9] width 10 height 11
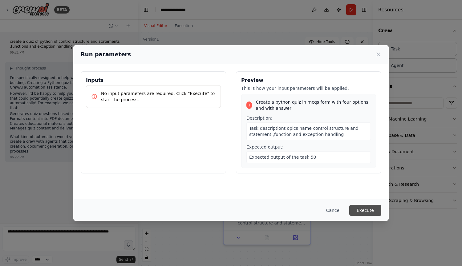
click at [367, 216] on button "Execute" at bounding box center [365, 210] width 32 height 11
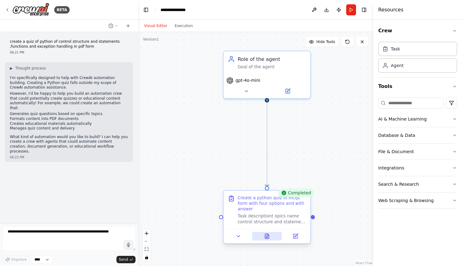
click at [267, 235] on button at bounding box center [267, 236] width 30 height 8
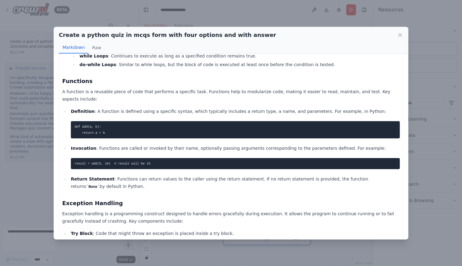
scroll to position [132, 0]
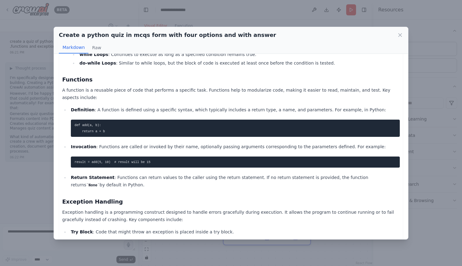
click at [403, 32] on div "Create a python quiz in mcqs form with four options and with answer Markdown Raw" at bounding box center [231, 40] width 354 height 27
click at [399, 34] on icon at bounding box center [400, 35] width 3 height 3
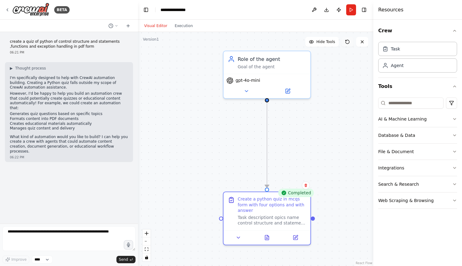
click at [349, 45] on button at bounding box center [347, 42] width 12 height 10
click at [347, 43] on icon at bounding box center [347, 41] width 5 height 5
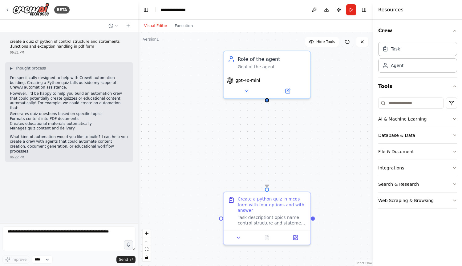
click at [347, 43] on icon at bounding box center [347, 41] width 5 height 5
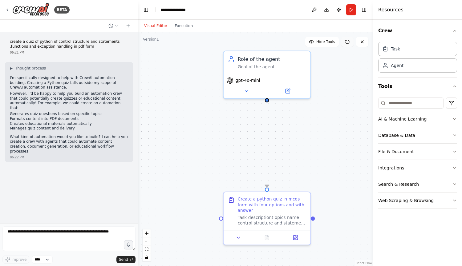
click at [347, 43] on icon at bounding box center [347, 41] width 5 height 5
